Goal: Entertainment & Leisure: Consume media (video, audio)

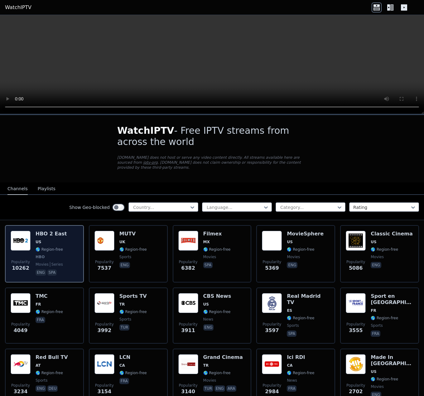
click at [64, 231] on div "Popularity 10262 HBO 2 East US 🌎 Region-free HBO movies series eng spa" at bounding box center [45, 254] width 68 height 46
click at [51, 231] on h6 "HBO 2 East" at bounding box center [51, 234] width 31 height 6
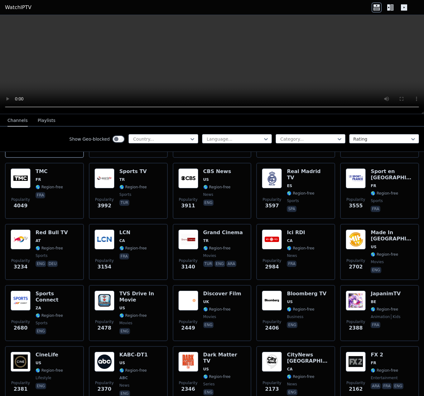
scroll to position [62, 0]
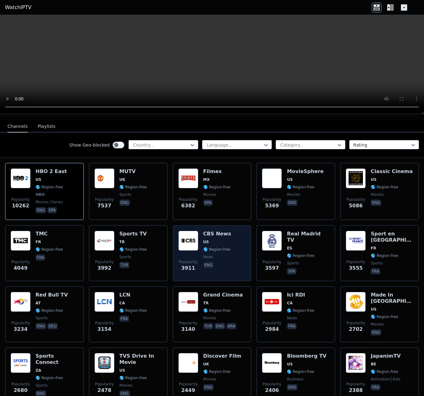
click at [204, 240] on span "US" at bounding box center [206, 242] width 6 height 5
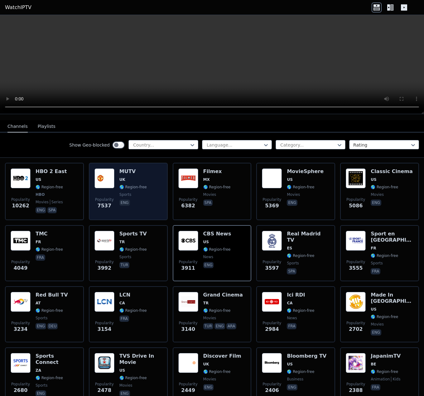
click at [100, 181] on img at bounding box center [105, 178] width 20 height 20
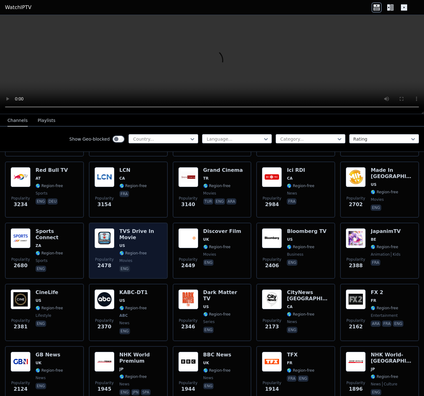
scroll to position [250, 0]
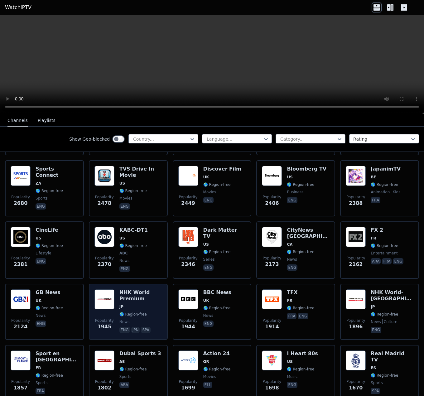
click at [112, 296] on img at bounding box center [105, 300] width 20 height 20
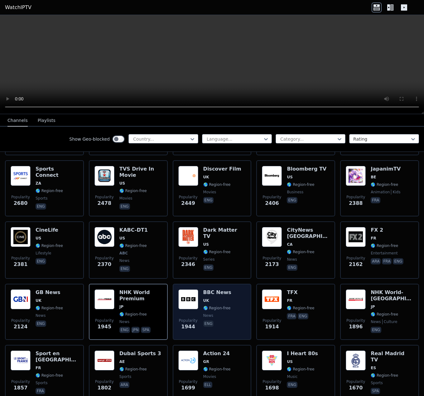
click at [208, 290] on h6 "BBC News" at bounding box center [217, 293] width 28 height 6
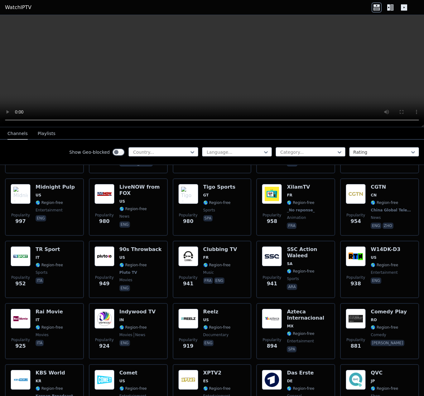
scroll to position [1123, 0]
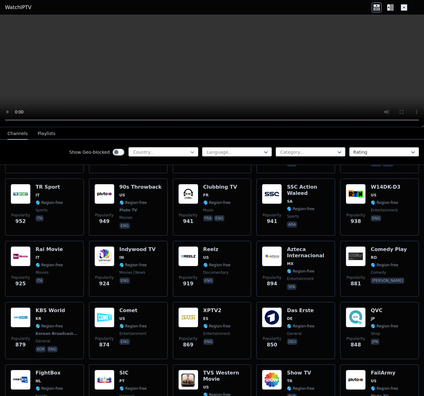
click at [190, 154] on icon at bounding box center [192, 152] width 6 height 6
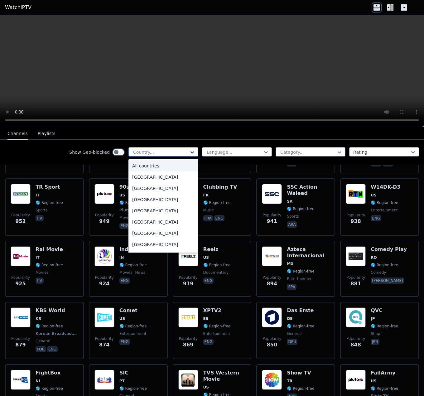
click at [190, 154] on icon at bounding box center [192, 152] width 6 height 6
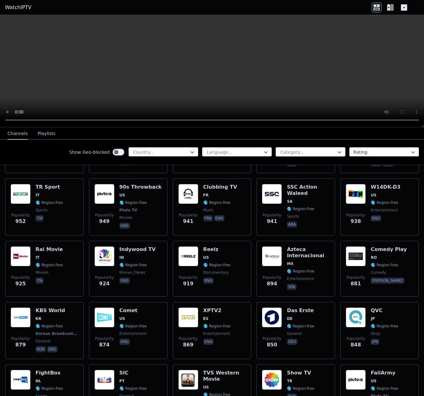
click at [316, 152] on div at bounding box center [308, 152] width 57 height 6
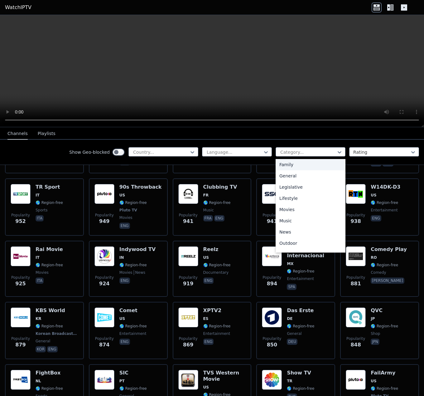
scroll to position [212, 0]
click at [307, 219] on div "Sports" at bounding box center [311, 223] width 70 height 11
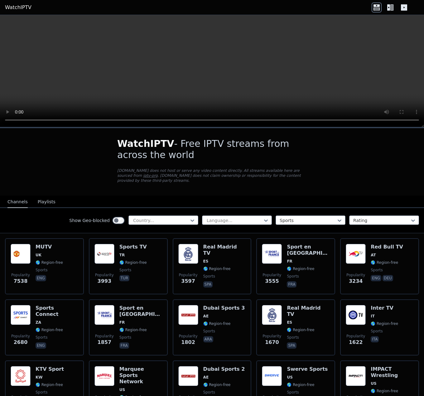
scroll to position [62, 0]
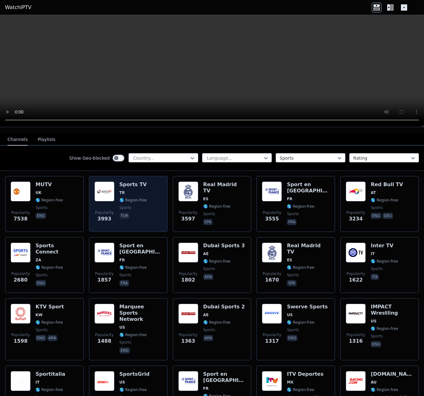
click at [145, 185] on div "Popularity 3993 Sports TV TR 🌎 Region-free sports tur" at bounding box center [129, 204] width 68 height 45
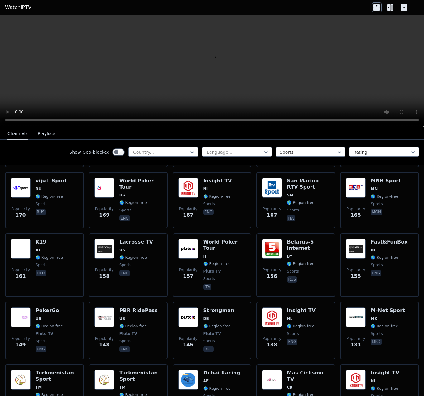
scroll to position [1061, 0]
